Goal: Entertainment & Leisure: Consume media (video, audio)

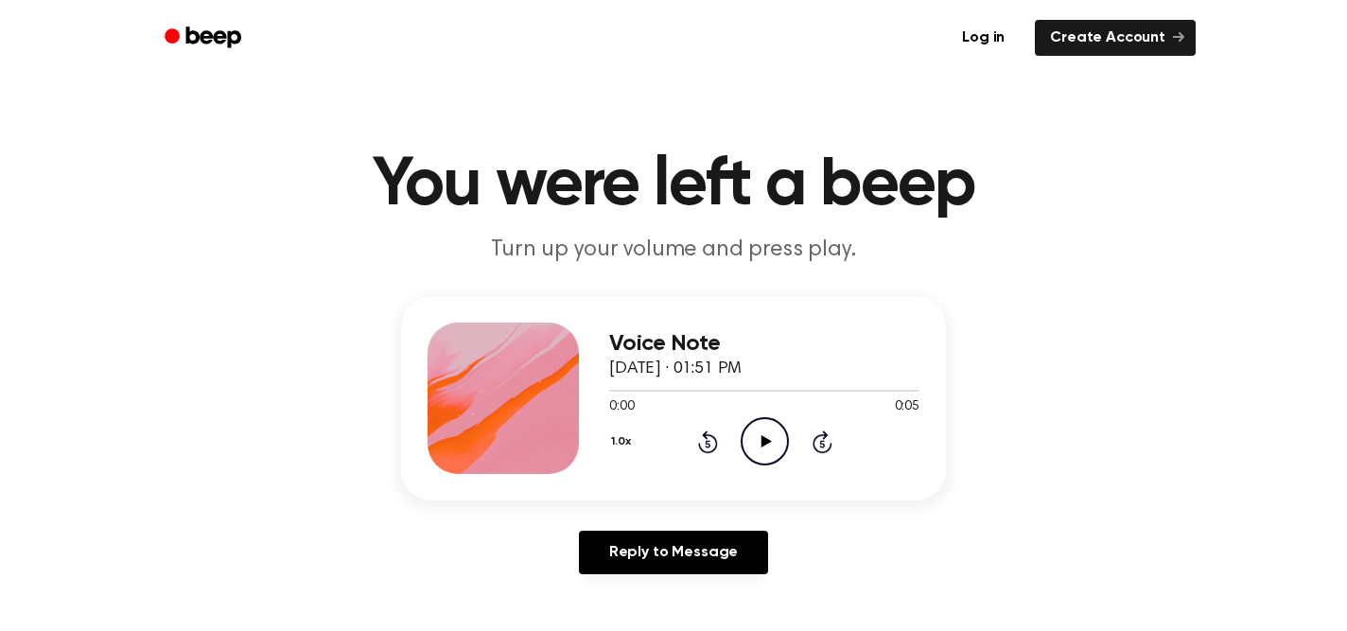
click at [759, 425] on icon "Play Audio" at bounding box center [764, 441] width 48 height 48
click at [1100, 506] on div "Voice Note October 9, 2025 · 01:51 PM 0:03 0:05 Your browser does not support t…" at bounding box center [673, 442] width 1301 height 293
click at [764, 452] on icon "Play Audio" at bounding box center [764, 441] width 48 height 48
click at [768, 444] on icon "Play Audio" at bounding box center [764, 441] width 48 height 48
click at [754, 447] on icon "Play Audio" at bounding box center [764, 441] width 48 height 48
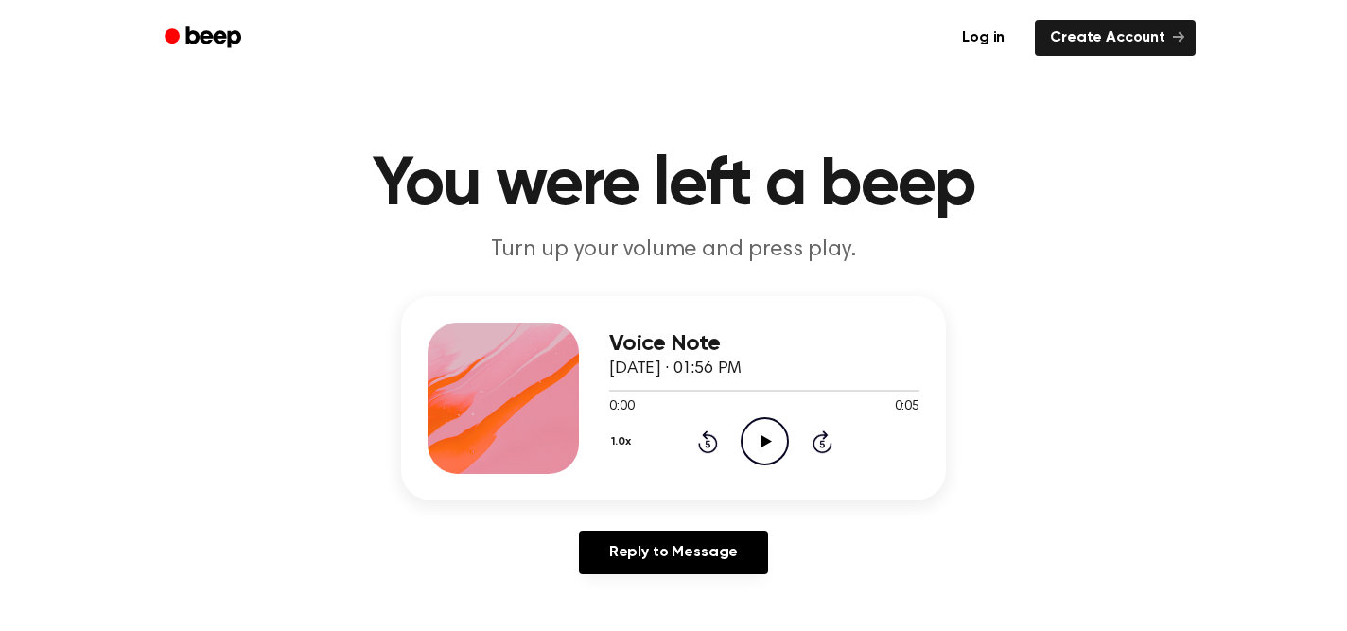
click at [766, 439] on icon at bounding box center [765, 441] width 10 height 12
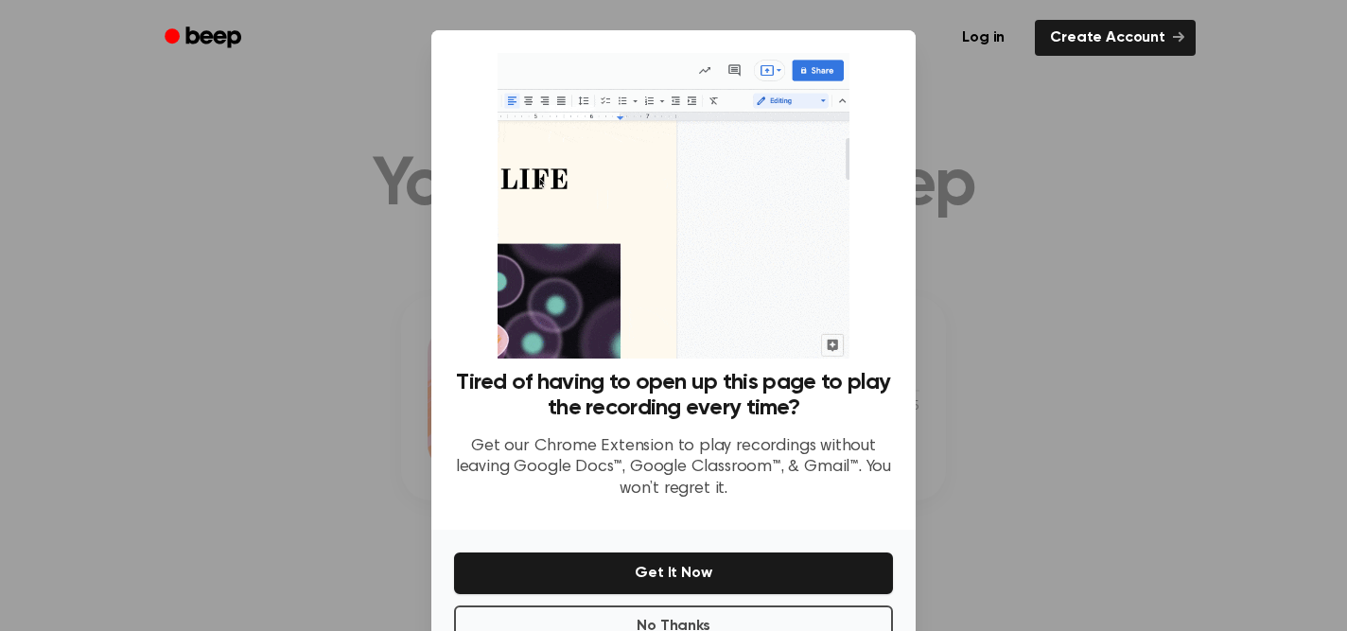
scroll to position [58, 0]
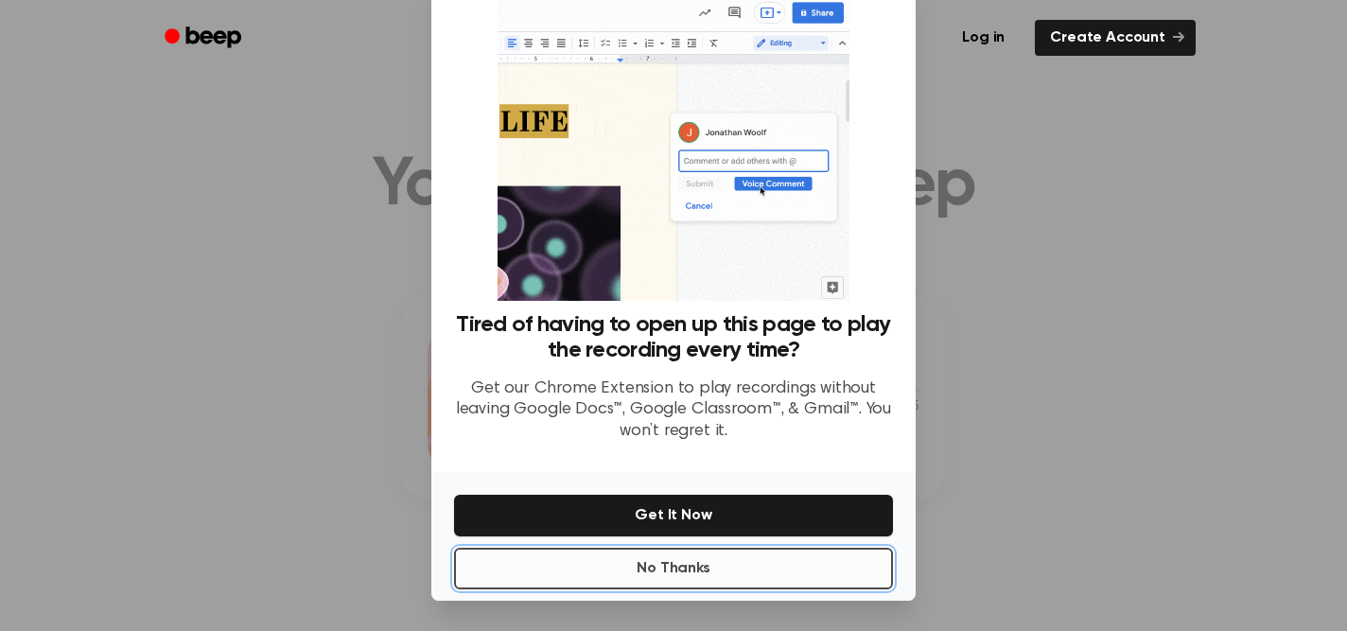
click at [688, 558] on button "No Thanks" at bounding box center [673, 569] width 439 height 42
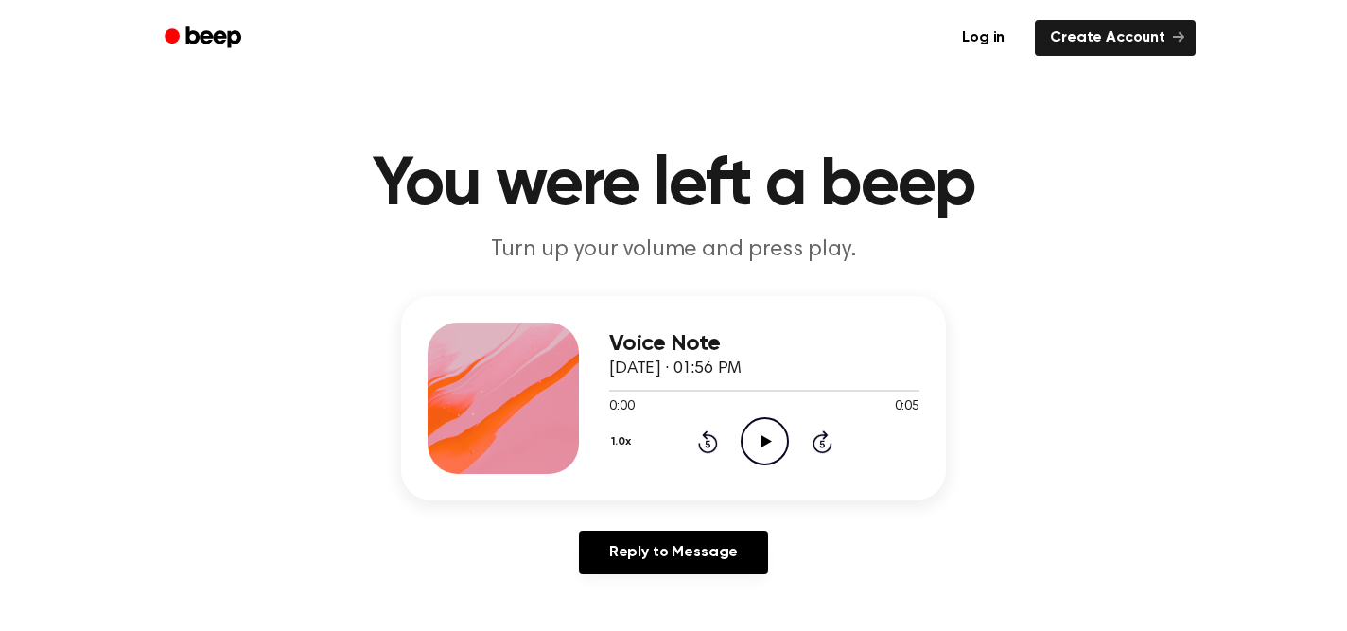
click at [766, 442] on icon at bounding box center [765, 441] width 10 height 12
